Goal: Entertainment & Leisure: Consume media (video, audio)

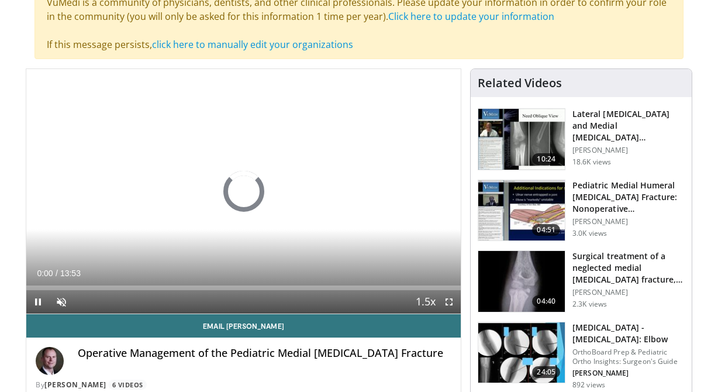
scroll to position [112, 0]
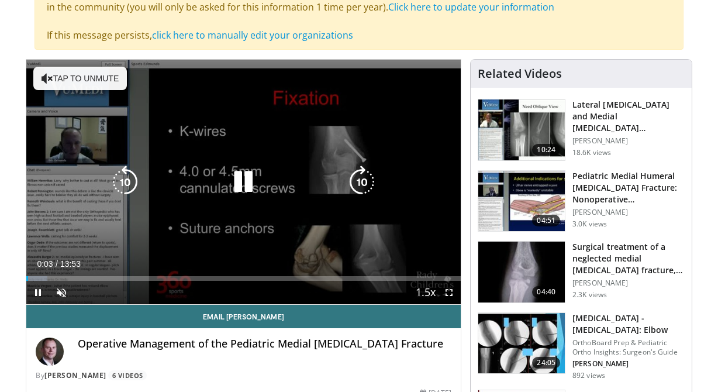
click at [83, 77] on button "Tap to unmute" at bounding box center [80, 78] width 94 height 23
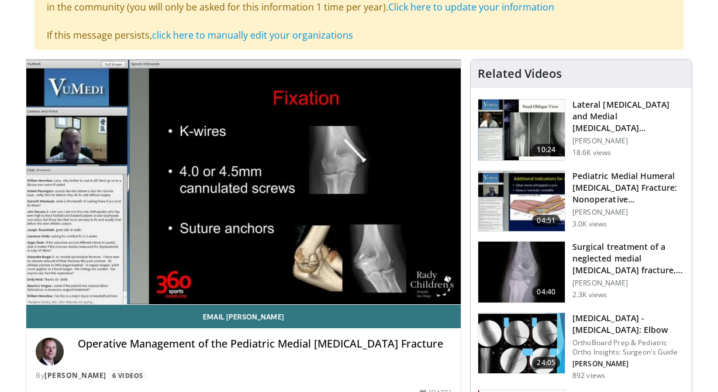
click at [238, 351] on div "Operative Management of the Pediatric Medial [MEDICAL_DATA] Fracture" at bounding box center [265, 351] width 374 height 28
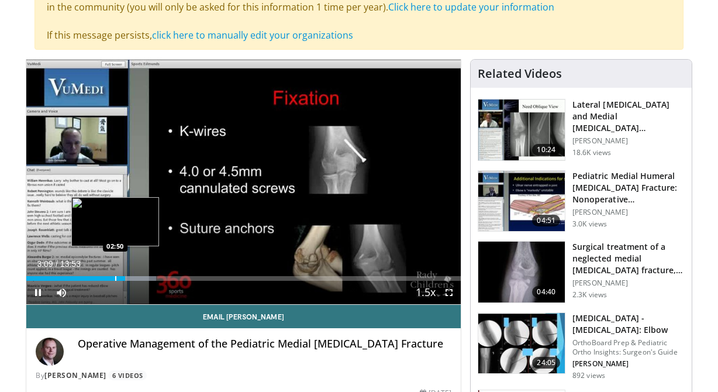
click at [115, 277] on div "Progress Bar" at bounding box center [115, 278] width 1 height 5
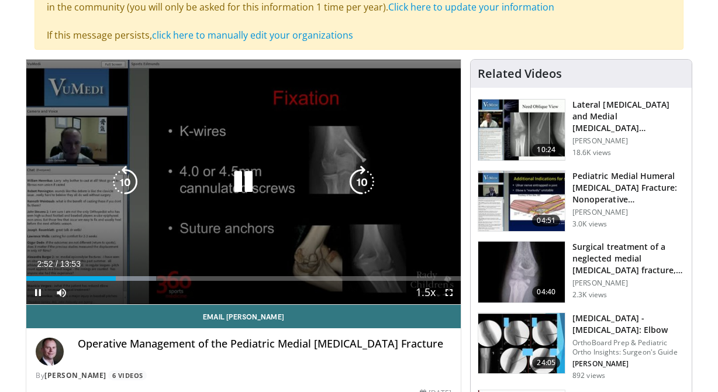
click at [199, 174] on div "Video Player" at bounding box center [243, 181] width 261 height 23
click at [246, 186] on icon "Video Player" at bounding box center [243, 181] width 33 height 33
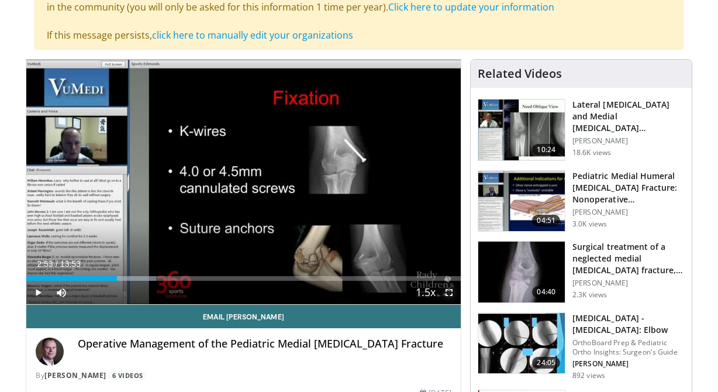
click at [450, 293] on span "Video Player" at bounding box center [448, 292] width 23 height 23
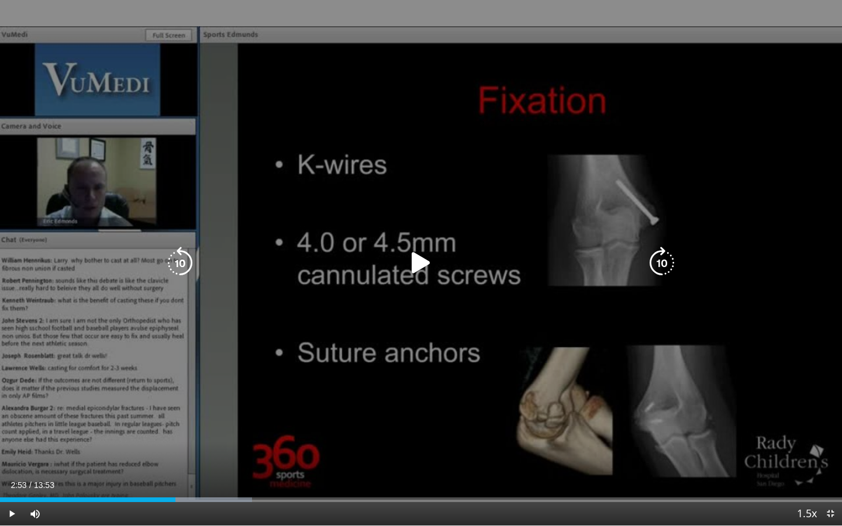
click at [469, 253] on div "Video Player" at bounding box center [420, 262] width 505 height 23
click at [420, 266] on icon "Video Player" at bounding box center [420, 263] width 33 height 33
click at [646, 157] on div "10 seconds Tap to unmute" at bounding box center [421, 262] width 842 height 525
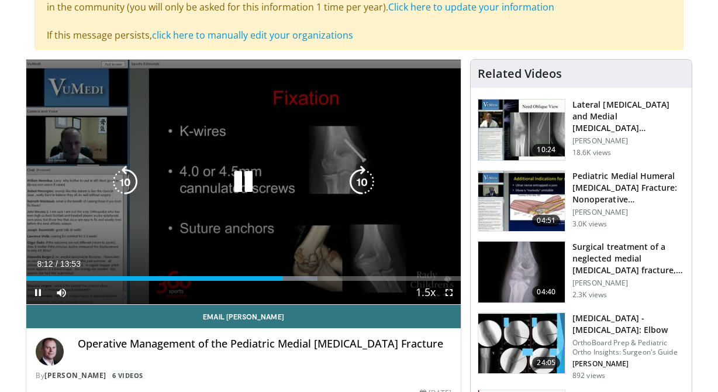
click at [311, 137] on div "10 seconds Tap to unmute" at bounding box center [243, 182] width 434 height 244
click at [258, 164] on div "10 seconds Tap to unmute" at bounding box center [243, 182] width 434 height 244
click at [244, 182] on icon "Video Player" at bounding box center [243, 181] width 33 height 33
